Goal: Task Accomplishment & Management: Complete application form

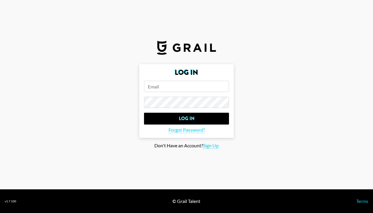
type input "[PERSON_NAME][EMAIL_ADDRESS][PERSON_NAME][DOMAIN_NAME]"
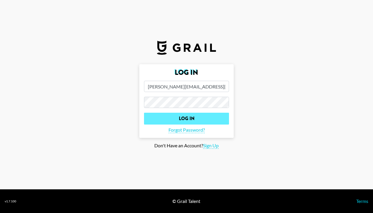
click at [188, 115] on input "Log In" at bounding box center [186, 119] width 85 height 12
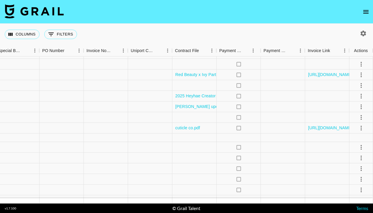
scroll to position [236, 607]
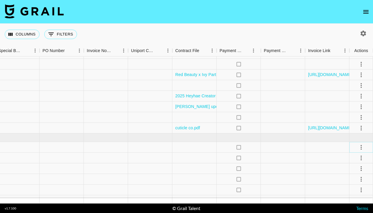
click at [359, 146] on icon "select merge strategy" at bounding box center [361, 147] width 7 height 7
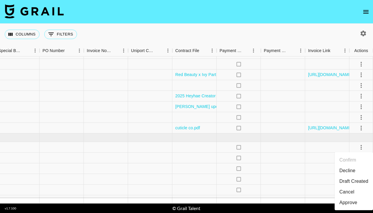
click at [346, 203] on div "Approve" at bounding box center [349, 202] width 18 height 7
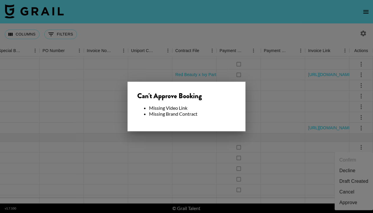
click at [249, 113] on div at bounding box center [186, 106] width 373 height 213
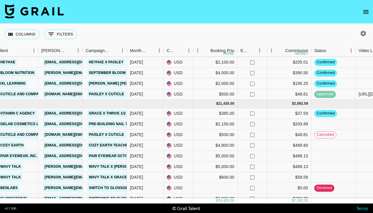
scroll to position [272, 202]
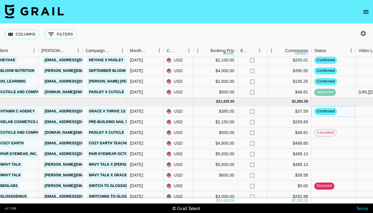
click at [346, 108] on div "confirmed" at bounding box center [334, 111] width 44 height 11
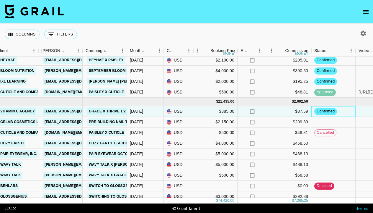
click at [347, 109] on div "confirmed" at bounding box center [334, 111] width 44 height 11
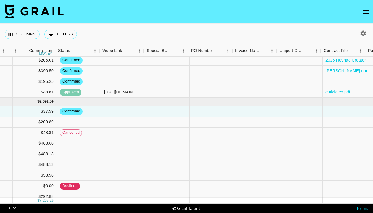
scroll to position [274, 460]
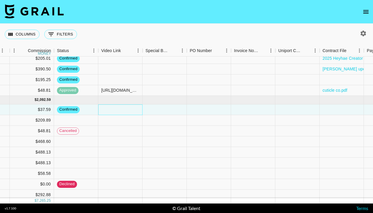
click at [135, 110] on div at bounding box center [120, 109] width 44 height 11
type input "[URL][DOMAIN_NAME]"
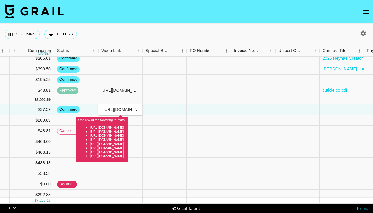
drag, startPoint x: 139, startPoint y: 110, endPoint x: 74, endPoint y: 101, distance: 65.1
click at [74, 101] on div "reccQfiztEh4u8EXZ ivycatrett [PERSON_NAME][EMAIL_ADDRESS][PERSON_NAME][DOMAIN_N…" at bounding box center [30, 135] width 981 height 206
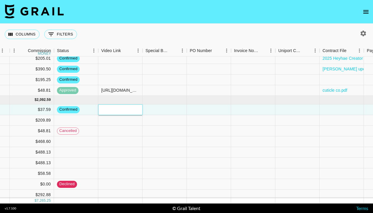
paste input "[URL][DOMAIN_NAME]"
type input "[URL][DOMAIN_NAME]"
click at [179, 110] on div at bounding box center [165, 109] width 44 height 11
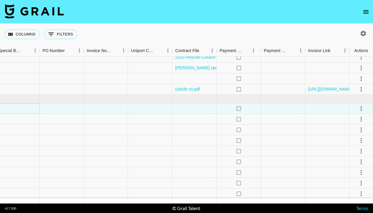
scroll to position [0, 0]
click at [362, 105] on icon "select merge strategy" at bounding box center [361, 108] width 7 height 7
click at [354, 165] on div "Approve" at bounding box center [349, 163] width 18 height 7
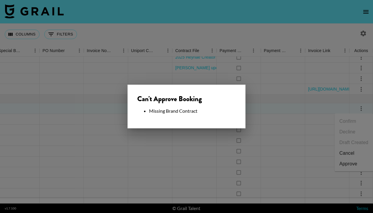
click at [309, 111] on div at bounding box center [186, 106] width 373 height 213
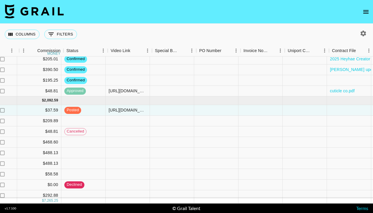
scroll to position [274, 453]
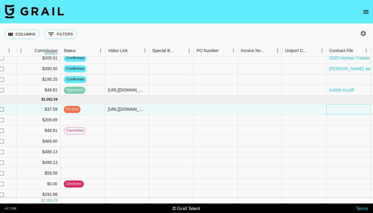
click at [336, 108] on div at bounding box center [349, 109] width 44 height 11
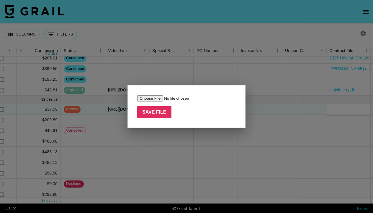
click at [157, 98] on input "file" at bounding box center [174, 98] width 75 height 6
type input "C:\fakepath\Grace Aug - Sept Agreement Thrive Market Campaign..docx"
click at [152, 114] on input "Save File" at bounding box center [154, 112] width 34 height 12
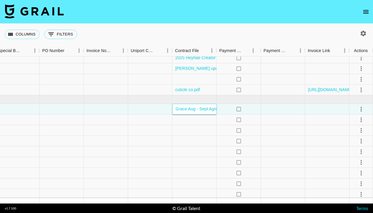
scroll to position [274, 607]
click at [359, 110] on icon "select merge strategy" at bounding box center [361, 108] width 7 height 7
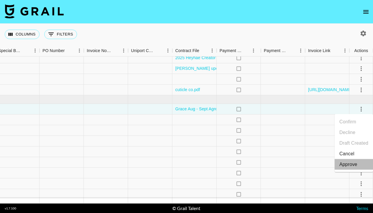
click at [346, 168] on li "Approve" at bounding box center [354, 164] width 38 height 11
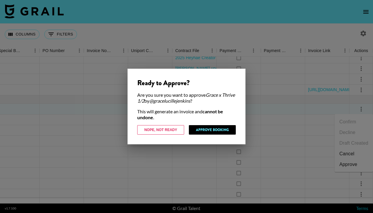
click at [212, 131] on button "Approve Booking" at bounding box center [212, 129] width 47 height 9
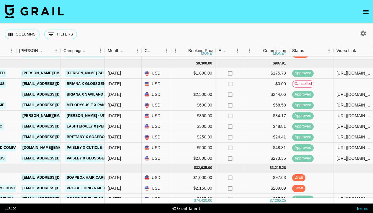
scroll to position [48, 224]
click at [49, 117] on link "[PERSON_NAME][EMAIL_ADDRESS][DOMAIN_NAME]" at bounding box center [69, 115] width 96 height 7
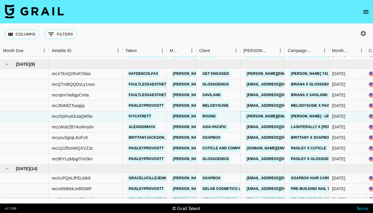
scroll to position [0, 0]
click at [103, 116] on div "reczhjWvyKbJqQW9e" at bounding box center [86, 116] width 74 height 11
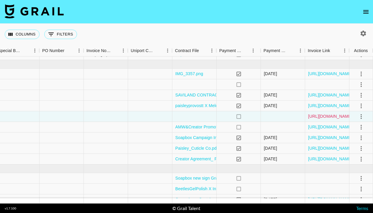
scroll to position [48, 607]
click at [363, 117] on icon "select merge strategy" at bounding box center [361, 116] width 7 height 7
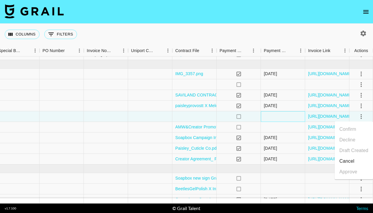
click at [304, 116] on div at bounding box center [283, 116] width 44 height 11
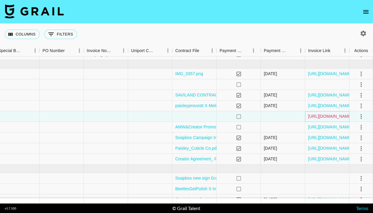
click at [316, 116] on link "[URL][DOMAIN_NAME]" at bounding box center [330, 116] width 45 height 6
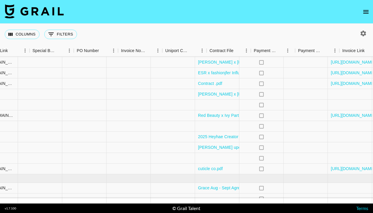
scroll to position [195, 585]
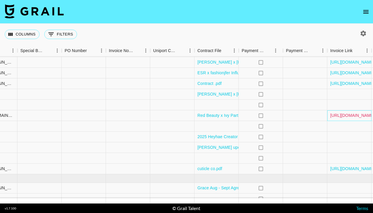
click at [344, 114] on link "[URL][DOMAIN_NAME]" at bounding box center [353, 115] width 45 height 6
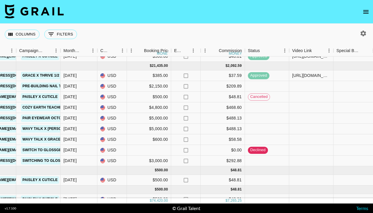
scroll to position [0, 0]
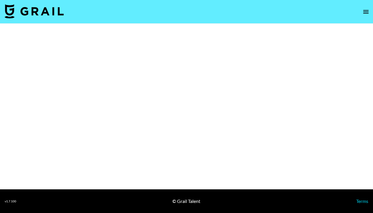
select select "Multi"
